Goal: Transaction & Acquisition: Purchase product/service

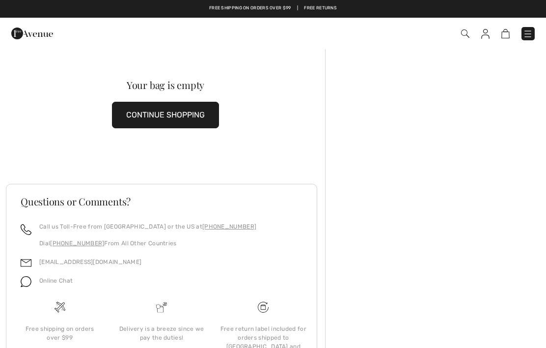
click at [184, 118] on button "CONTINUE SHOPPING" at bounding box center [165, 115] width 107 height 27
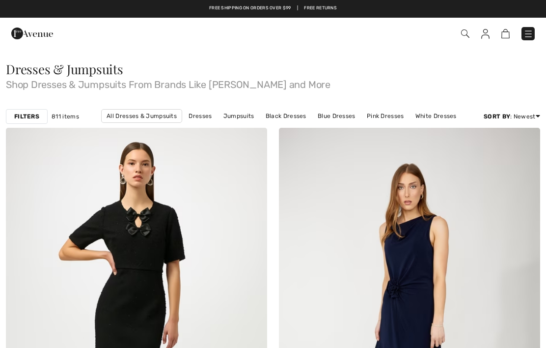
checkbox input "true"
click at [459, 33] on span at bounding box center [385, 33] width 299 height 13
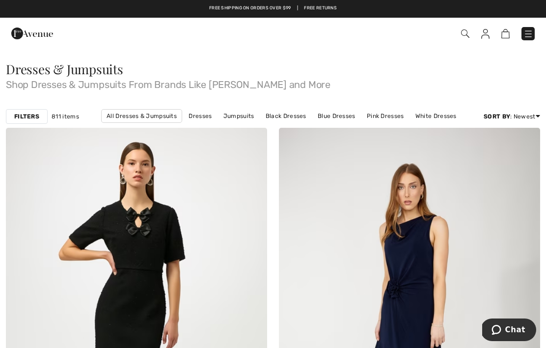
click at [462, 33] on img at bounding box center [465, 33] width 8 height 8
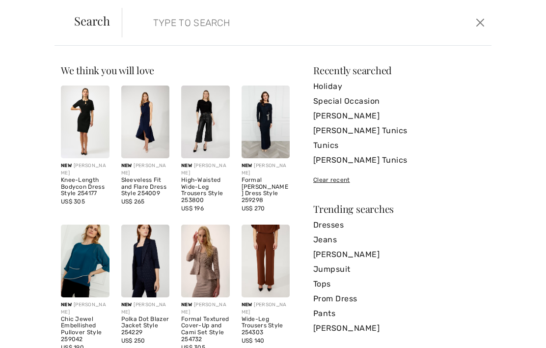
click at [224, 31] on input "search" at bounding box center [268, 22] width 245 height 29
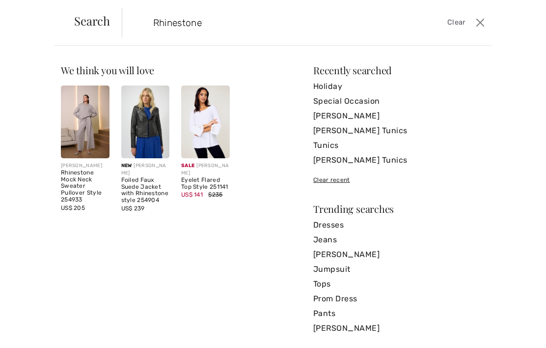
click at [486, 24] on button "Close" at bounding box center [480, 23] width 14 height 16
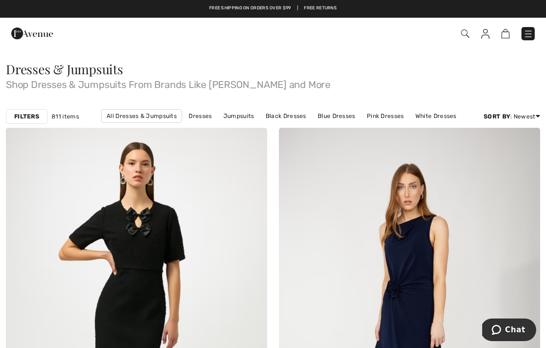
click at [463, 35] on img at bounding box center [465, 33] width 8 height 8
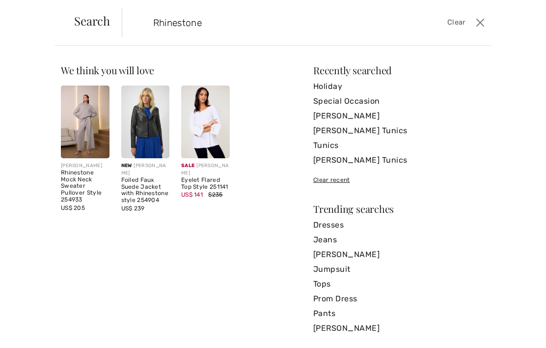
click at [239, 27] on input "Rhinestone" at bounding box center [268, 22] width 245 height 29
type input "R"
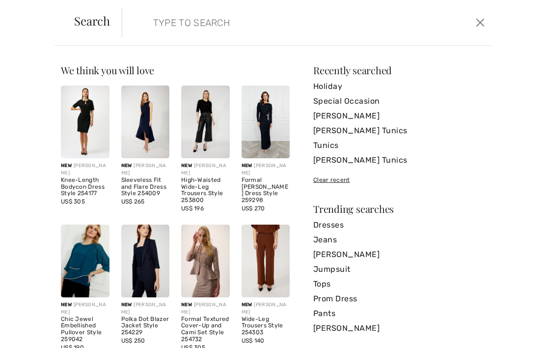
click at [368, 104] on link "Special Occasion" at bounding box center [399, 101] width 172 height 15
click at [327, 144] on link "Tunics" at bounding box center [399, 145] width 172 height 15
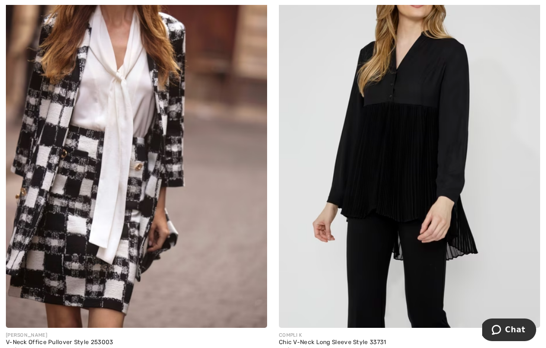
scroll to position [1974, 0]
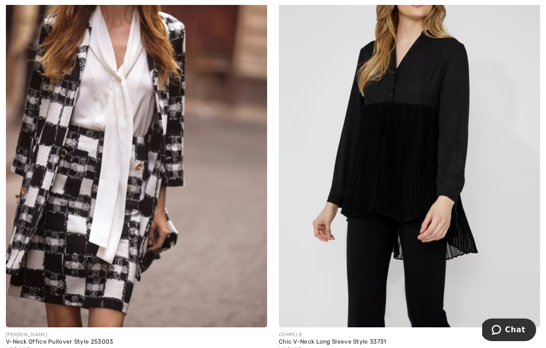
click at [406, 172] on img at bounding box center [409, 131] width 261 height 392
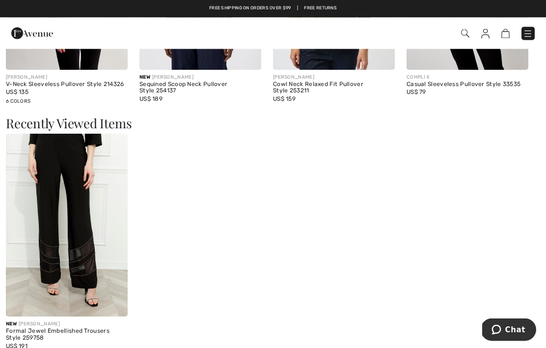
scroll to position [1289, 0]
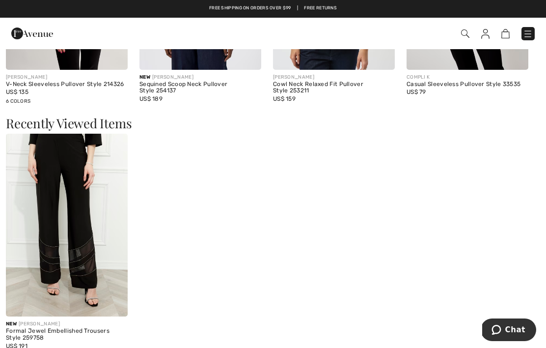
click at [53, 237] on img at bounding box center [67, 225] width 122 height 183
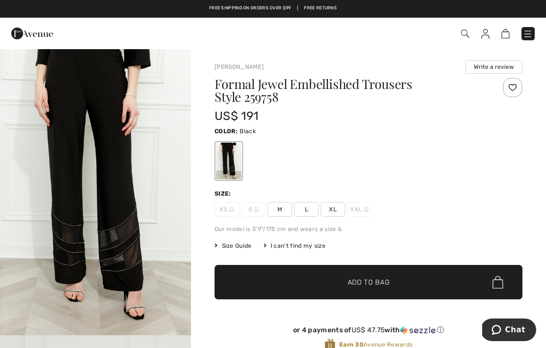
click at [337, 206] on span "XL" at bounding box center [333, 209] width 25 height 15
click at [359, 282] on span "Add to Bag" at bounding box center [369, 282] width 42 height 10
click at [503, 33] on img at bounding box center [500, 33] width 8 height 9
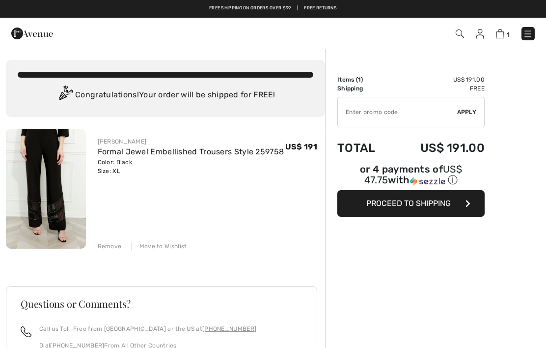
checkbox input "true"
click at [54, 204] on img at bounding box center [46, 189] width 80 height 120
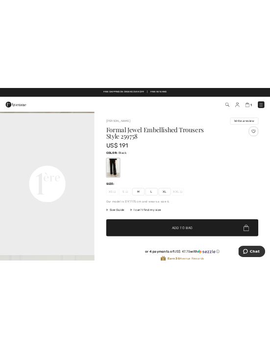
scroll to position [627, 0]
